Goal: Use online tool/utility: Use online tool/utility

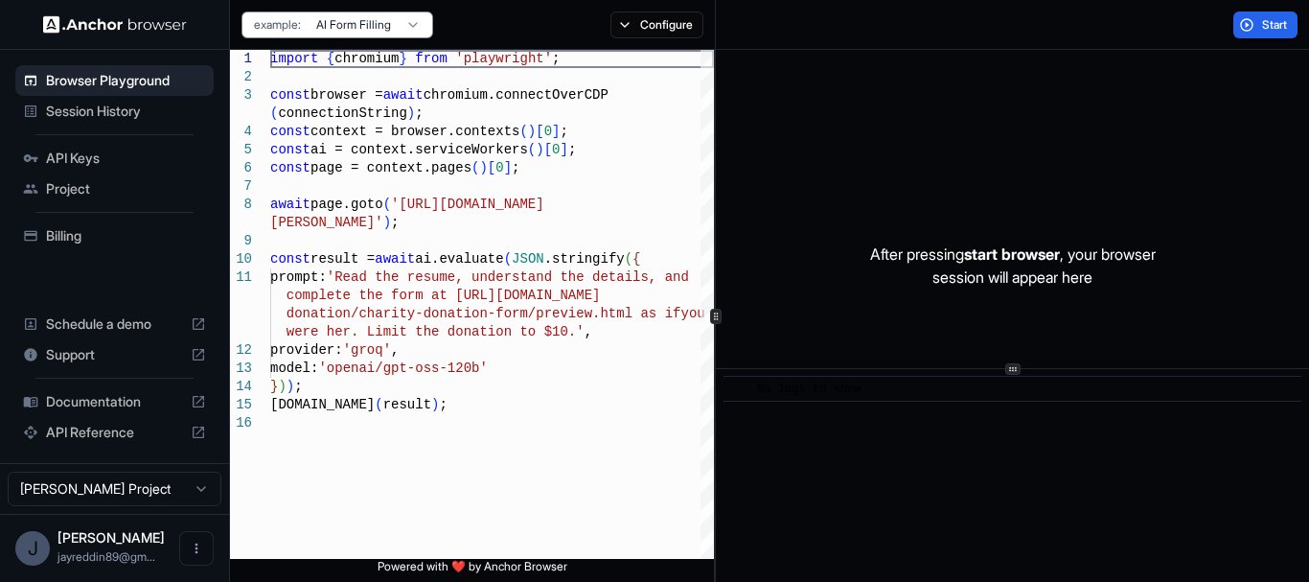
click at [63, 159] on span "API Keys" at bounding box center [126, 158] width 160 height 19
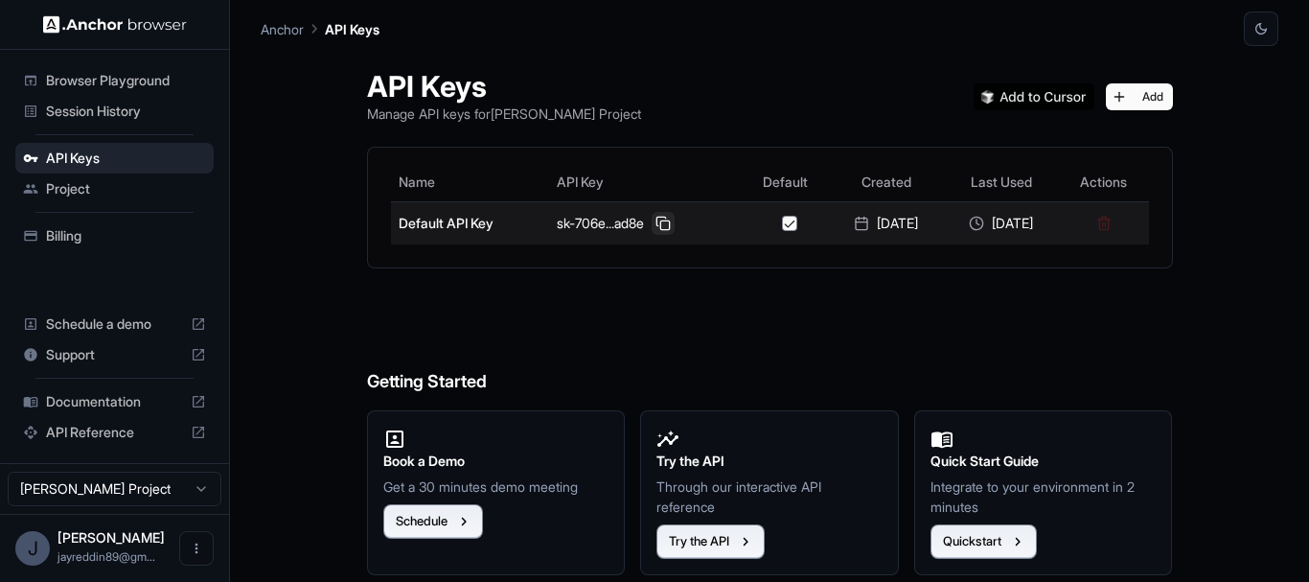
click at [652, 221] on button at bounding box center [663, 223] width 23 height 23
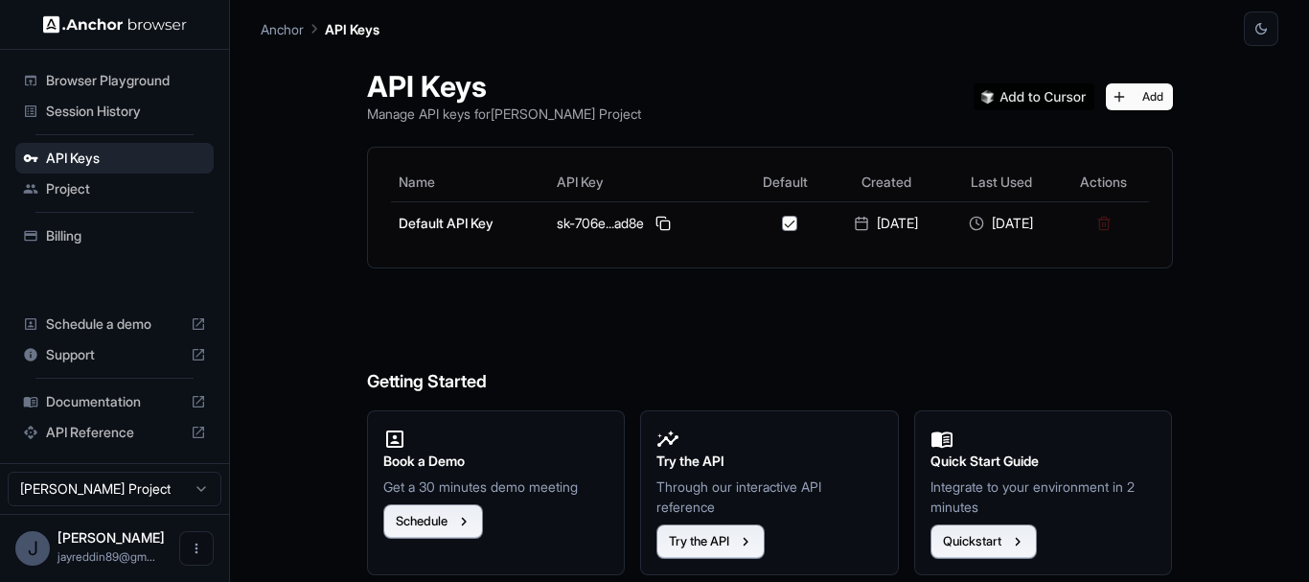
click at [123, 74] on span "Browser Playground" at bounding box center [126, 80] width 160 height 19
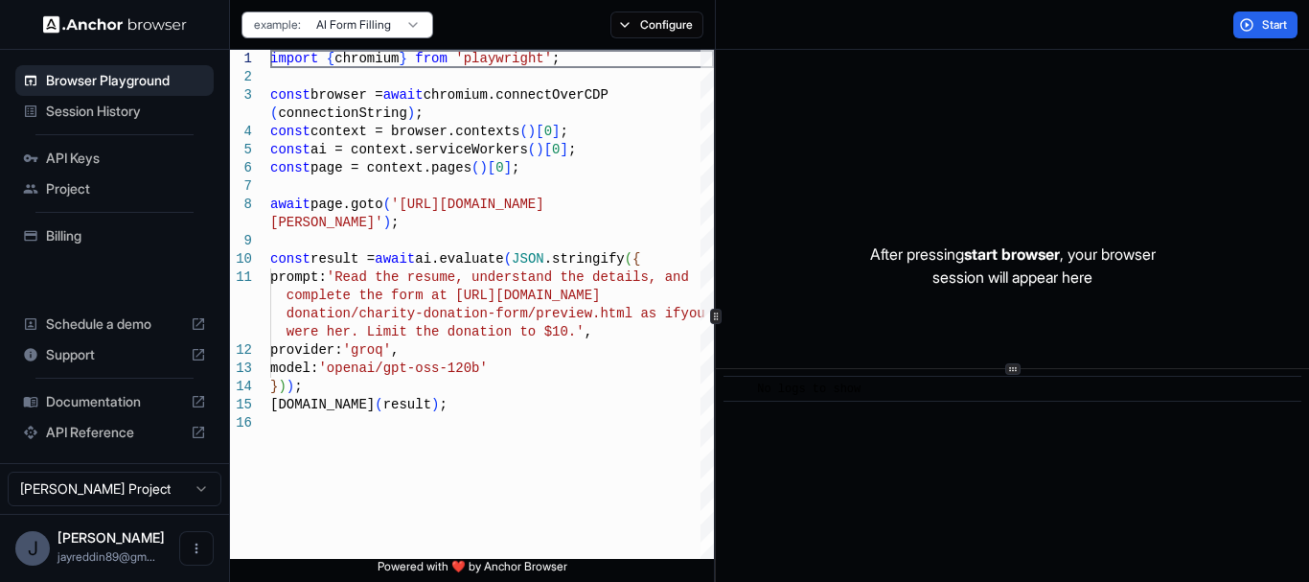
click at [365, 17] on html "Browser Playground Session History API Keys Project Billing Schedule a demo Sup…" at bounding box center [654, 291] width 1309 height 582
click at [658, 14] on html "Browser Playground Session History API Keys Project Billing Schedule a demo Sup…" at bounding box center [654, 291] width 1309 height 582
click at [658, 14] on button "Configure" at bounding box center [656, 24] width 93 height 27
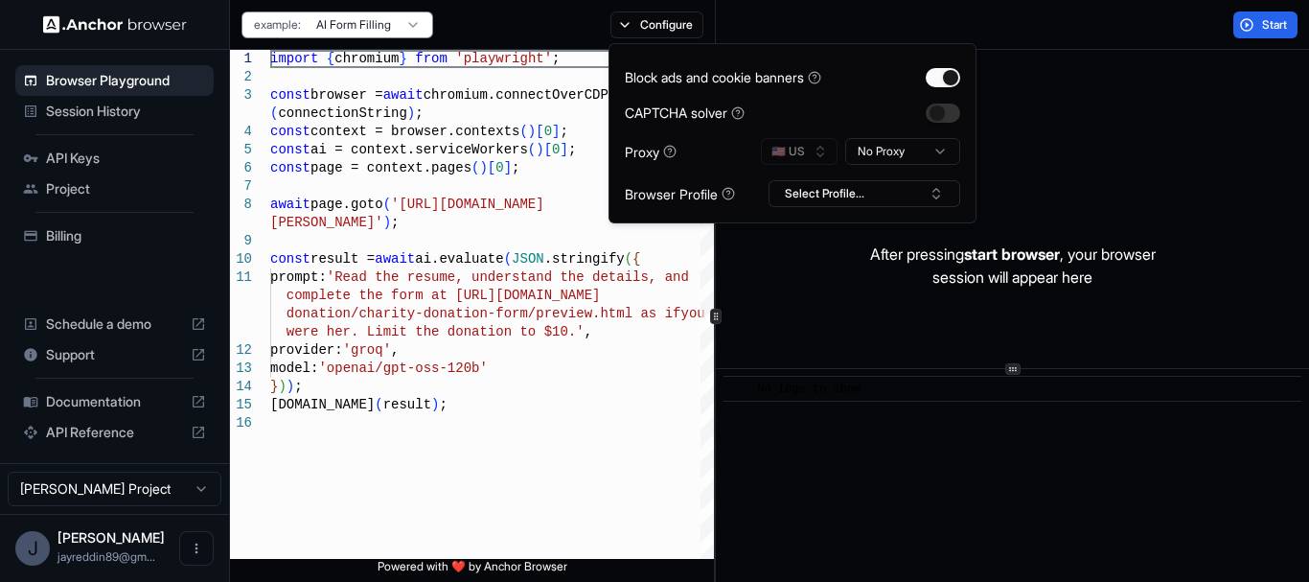
click at [1169, 79] on div "After pressing start browser , your browser session will appear here" at bounding box center [1012, 265] width 593 height 431
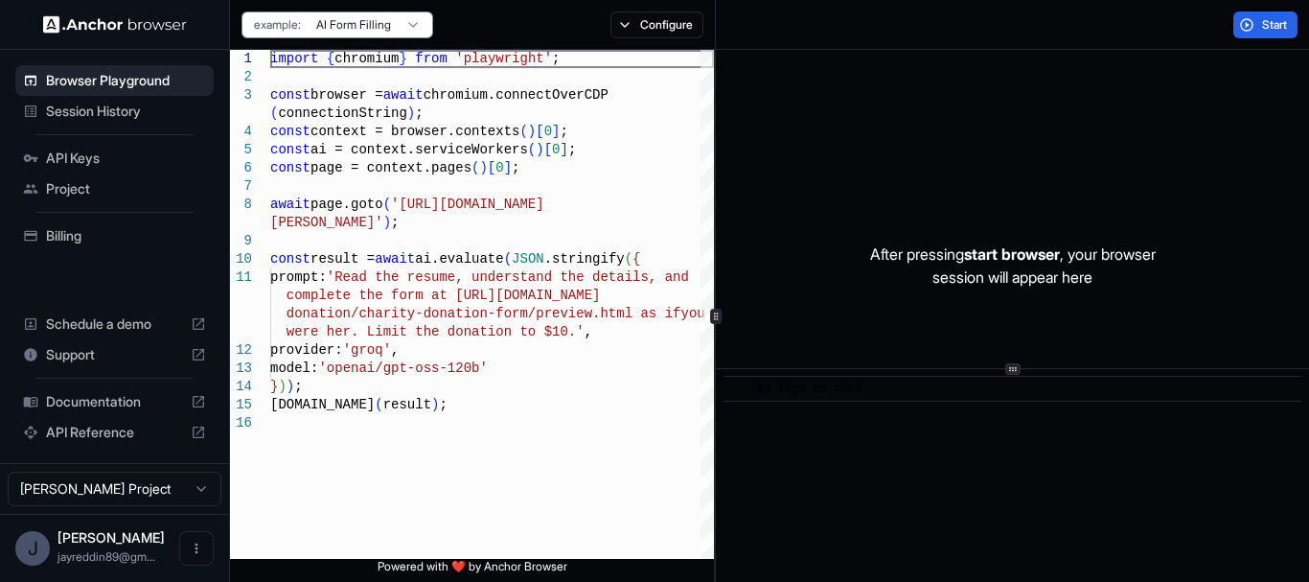
click at [388, 19] on html "Browser Playground Session History API Keys Project Billing Schedule a demo Sup…" at bounding box center [654, 291] width 1309 height 582
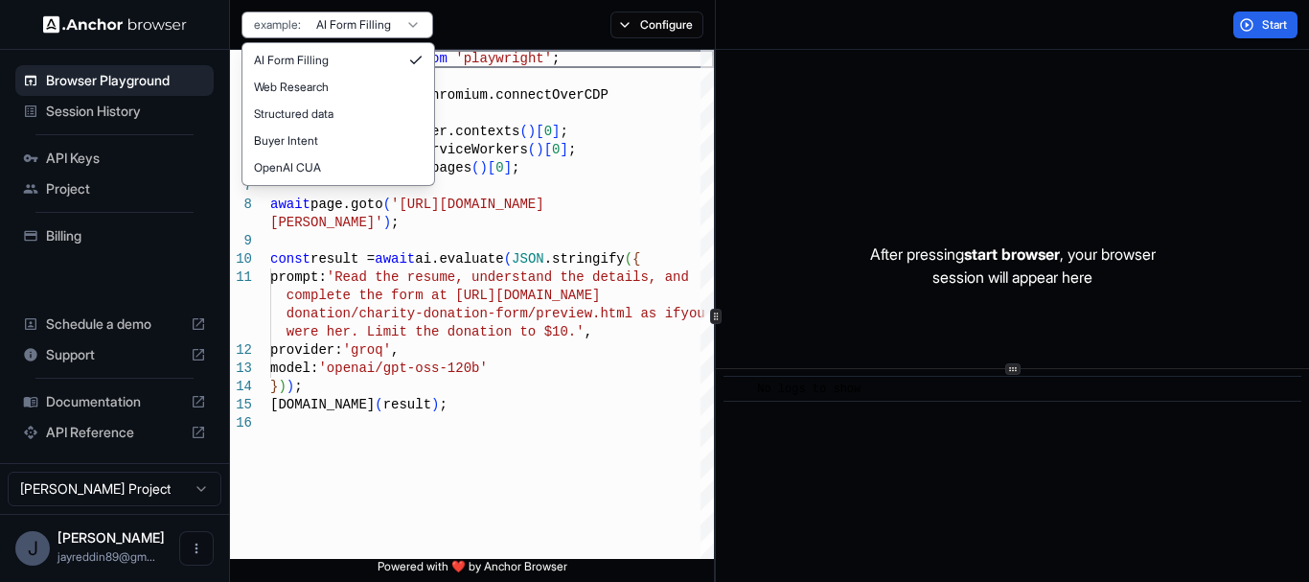
type textarea "**********"
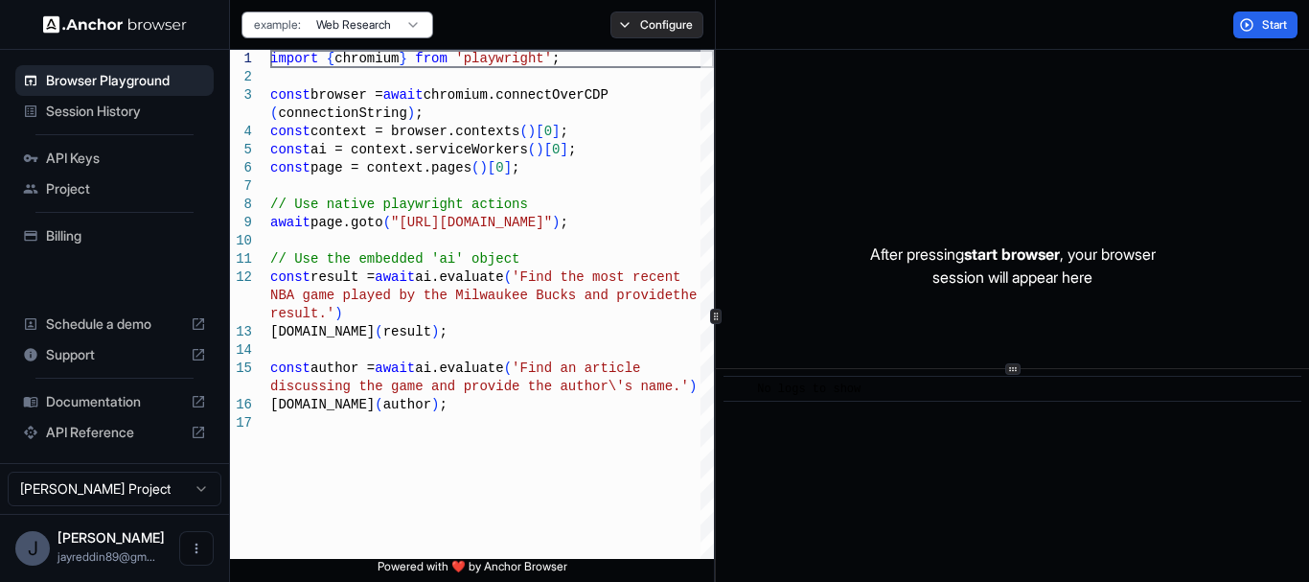
click at [649, 25] on button "Configure" at bounding box center [656, 24] width 93 height 27
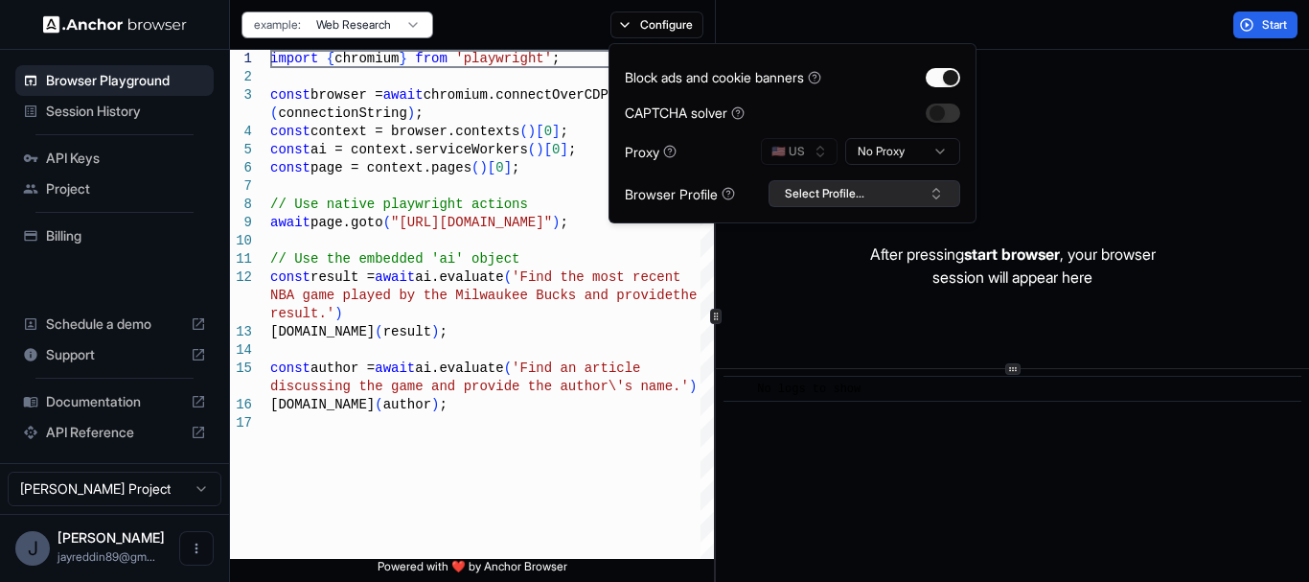
click at [853, 196] on button "Select Profile..." at bounding box center [864, 193] width 192 height 27
click at [868, 191] on button "Select Profile..." at bounding box center [864, 193] width 192 height 27
click at [934, 118] on button "button" at bounding box center [943, 112] width 34 height 19
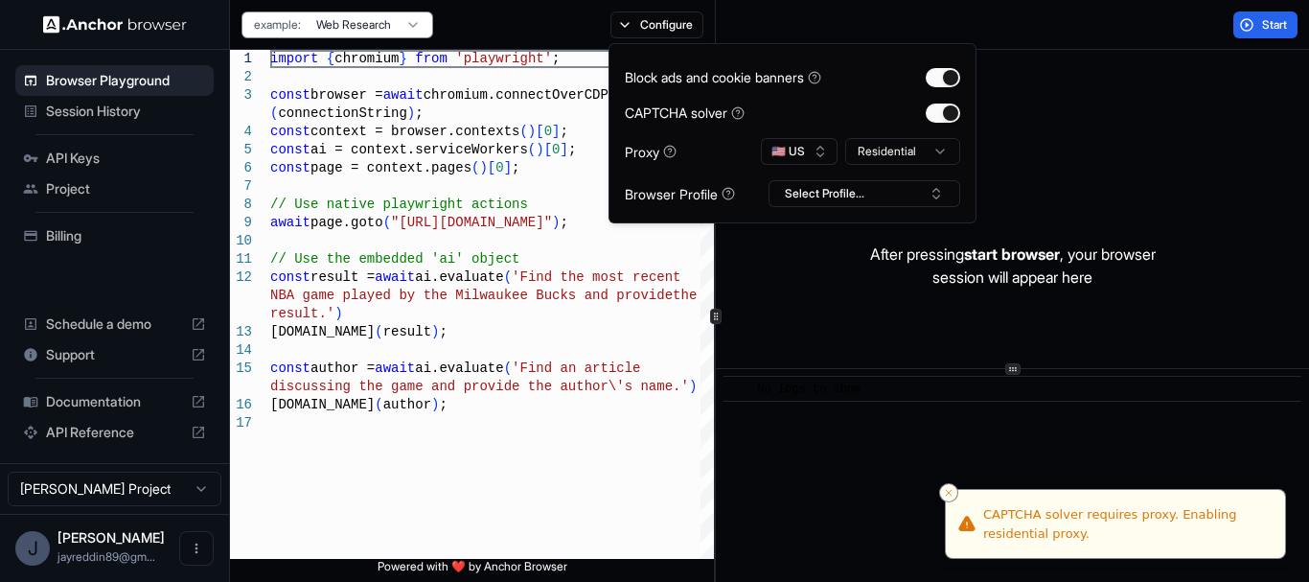
click at [894, 149] on html "Browser Playground Session History API Keys Project Billing Schedule a demo Sup…" at bounding box center [654, 291] width 1309 height 582
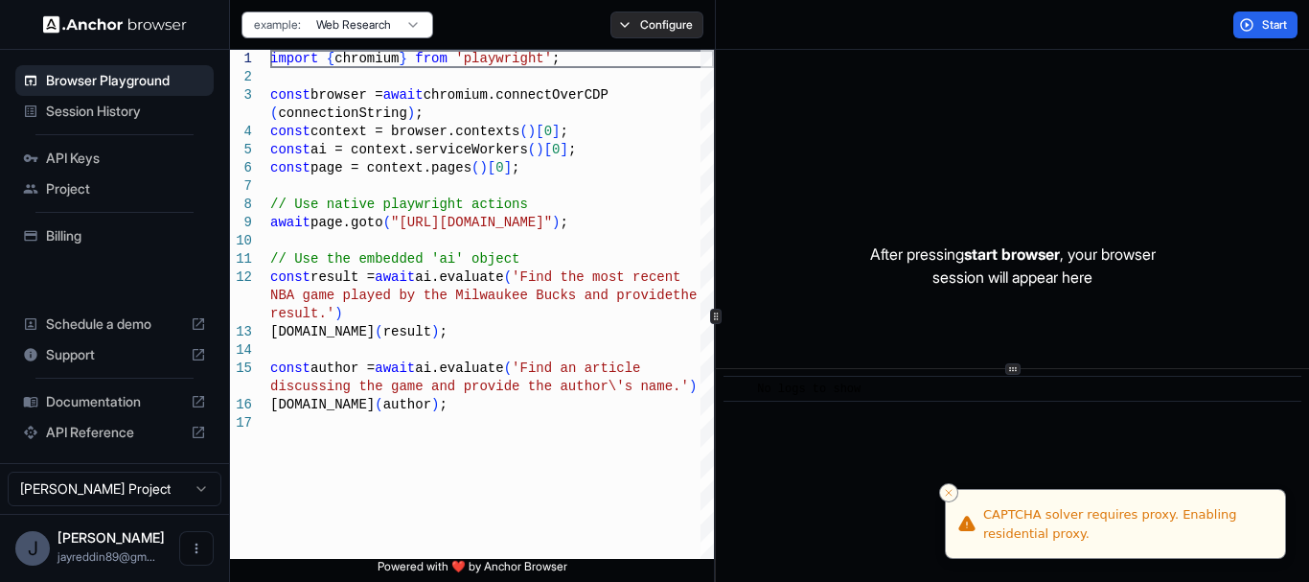
click at [665, 31] on button "Configure" at bounding box center [656, 24] width 93 height 27
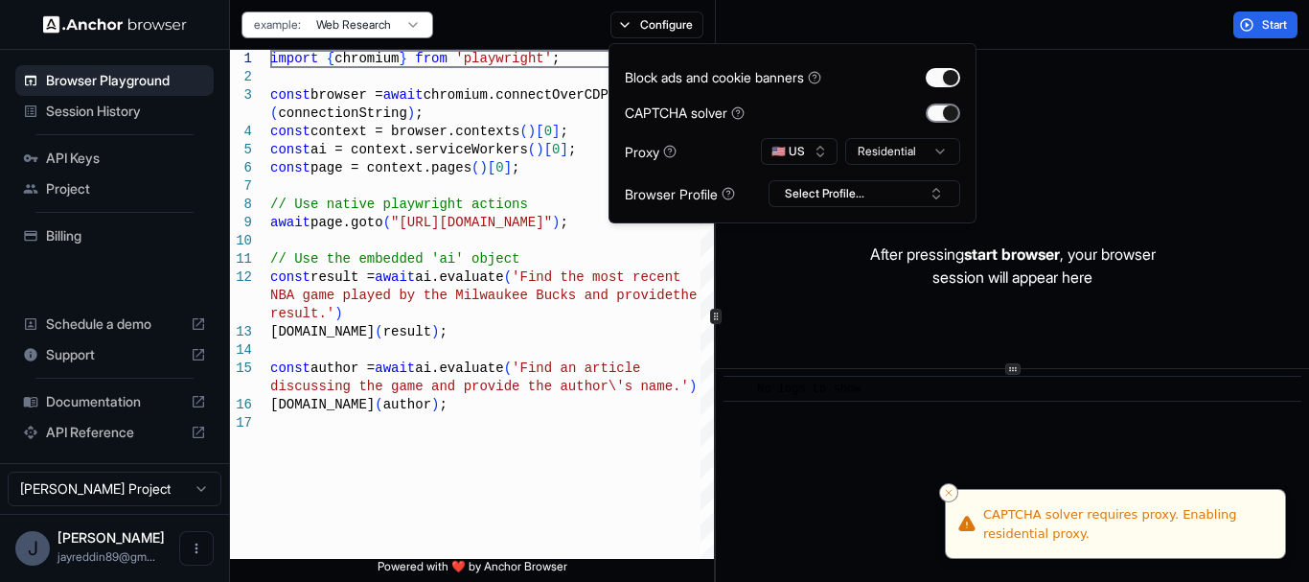
click at [956, 118] on button "button" at bounding box center [943, 112] width 34 height 19
click at [812, 141] on button "🇺🇸 US" at bounding box center [799, 151] width 77 height 27
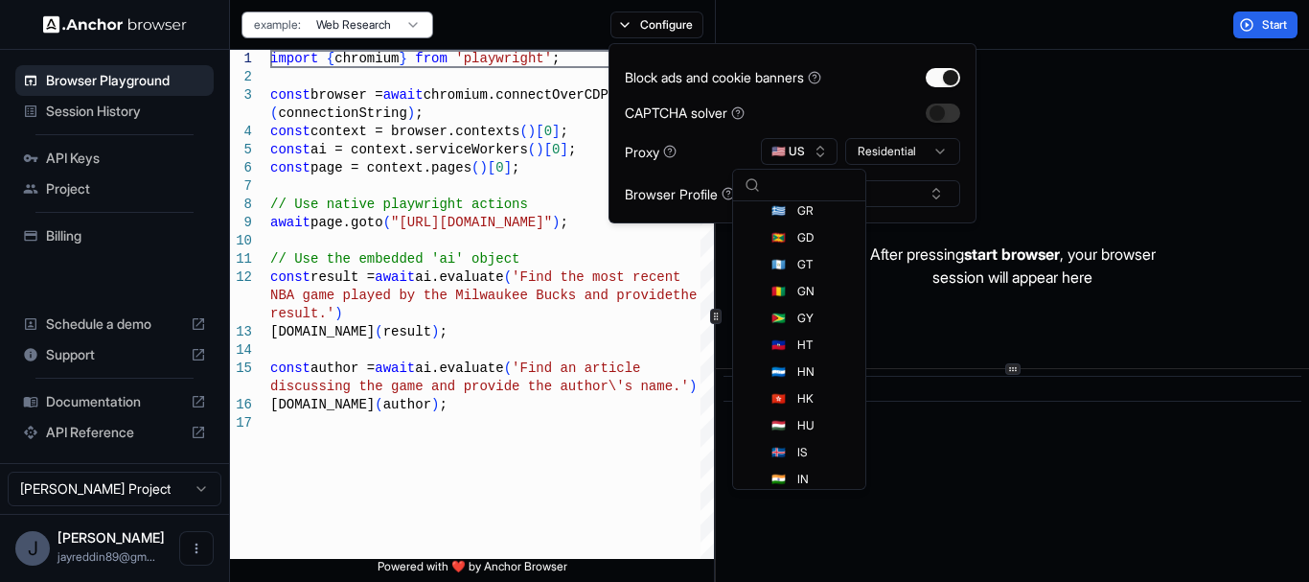
scroll to position [1916, 0]
click at [783, 396] on div "🇮🇪 IE" at bounding box center [799, 394] width 125 height 27
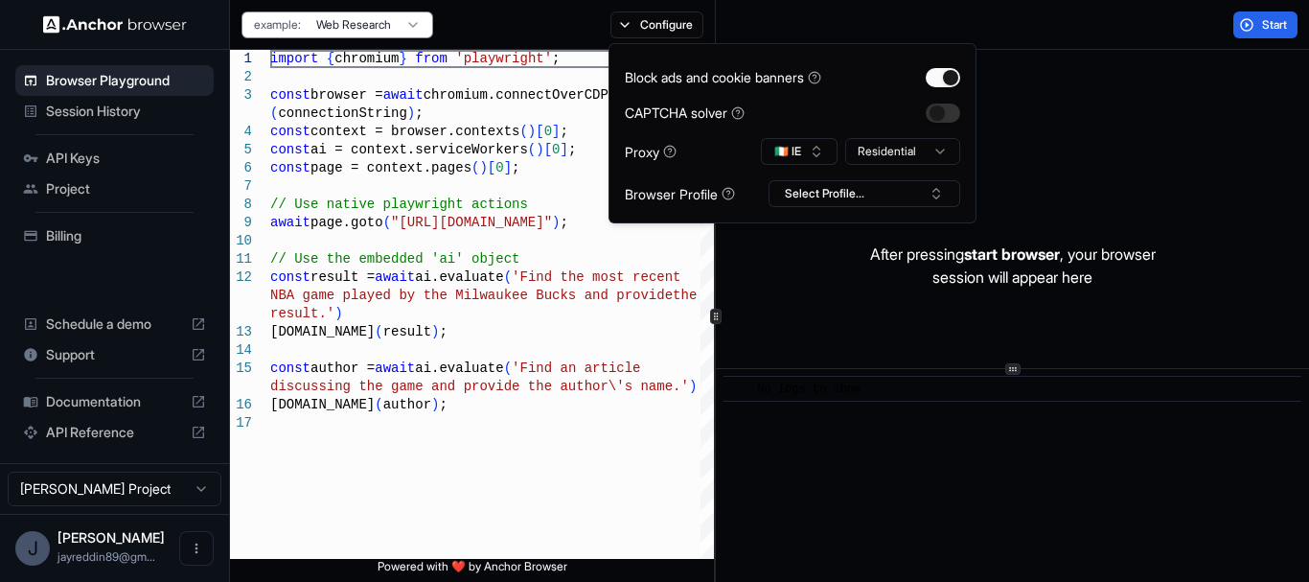
click at [1251, 28] on button "Start" at bounding box center [1265, 24] width 64 height 27
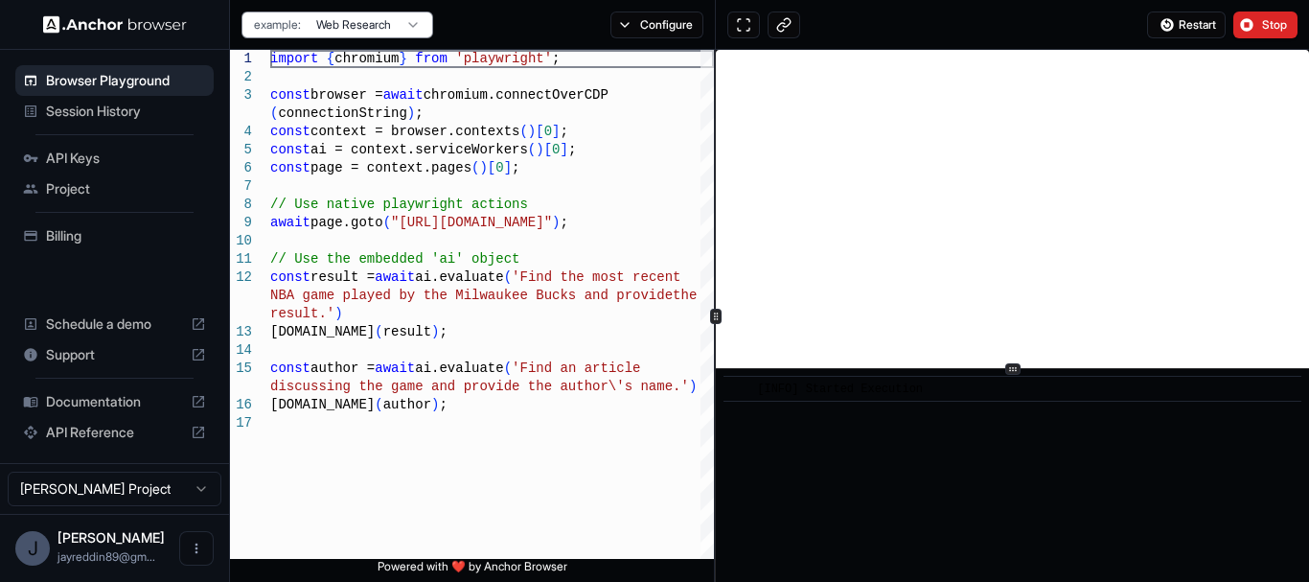
click at [1022, 486] on div "​ [INFO] Started Execution" at bounding box center [1012, 475] width 593 height 213
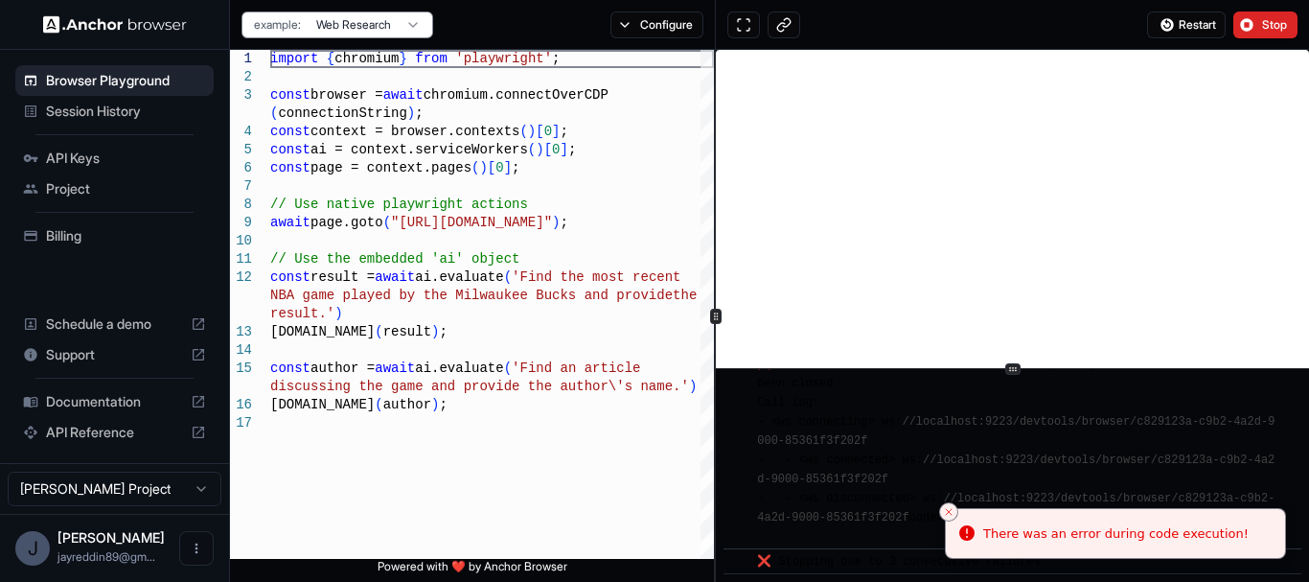
scroll to position [11, 0]
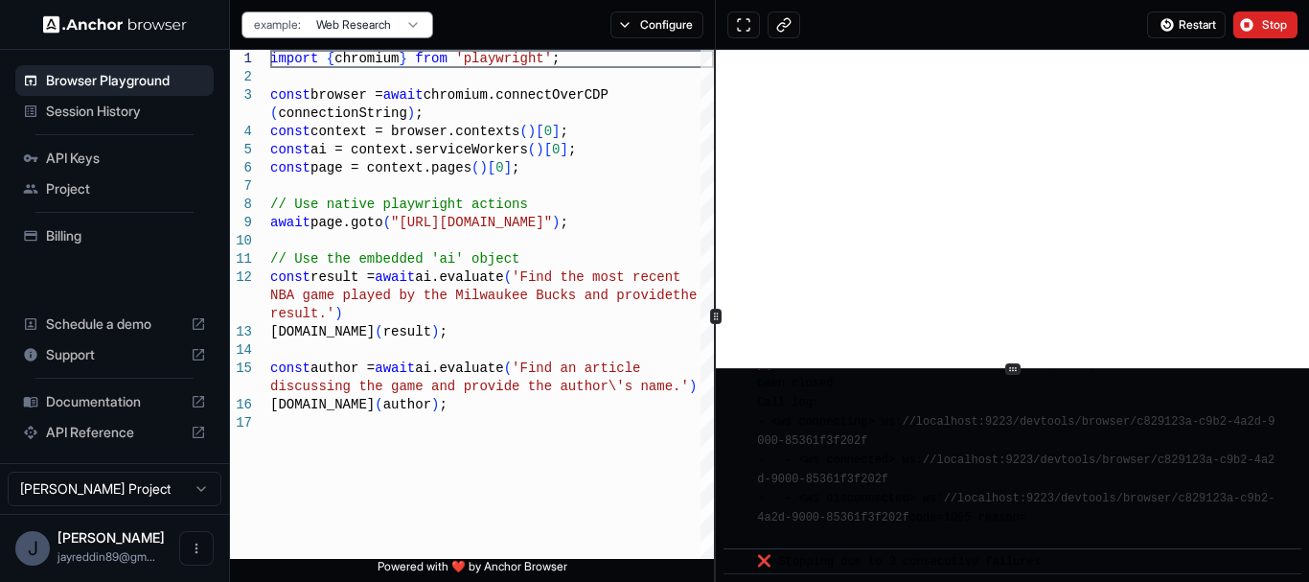
click at [1263, 29] on span "Stop" at bounding box center [1275, 24] width 27 height 15
